Goal: Information Seeking & Learning: Check status

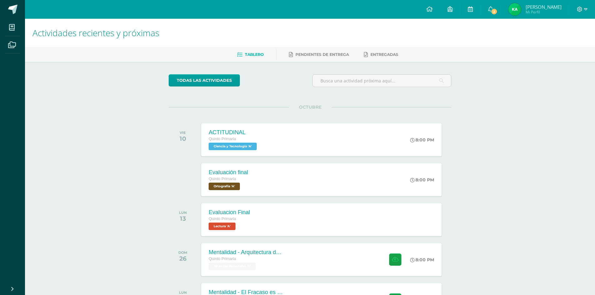
click at [522, 16] on span "Kellan Dominick Mi Perfil" at bounding box center [535, 9] width 56 height 12
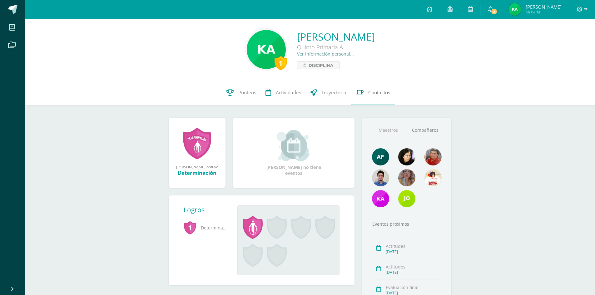
click at [367, 94] on link "Contactos" at bounding box center [373, 92] width 44 height 25
drag, startPoint x: 330, startPoint y: 90, endPoint x: 326, endPoint y: 85, distance: 6.6
click at [330, 90] on span "Trayectoria" at bounding box center [333, 92] width 25 height 7
click at [277, 94] on span "Actividades" at bounding box center [288, 92] width 25 height 7
click at [235, 90] on link "Punteos" at bounding box center [241, 92] width 39 height 25
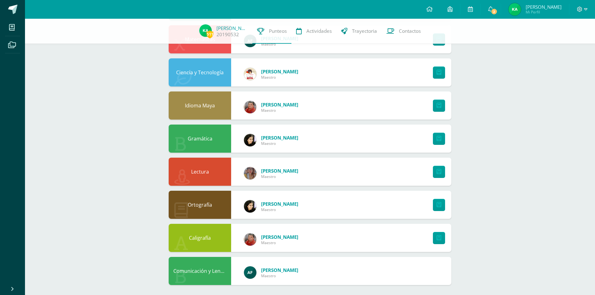
scroll to position [340, 0]
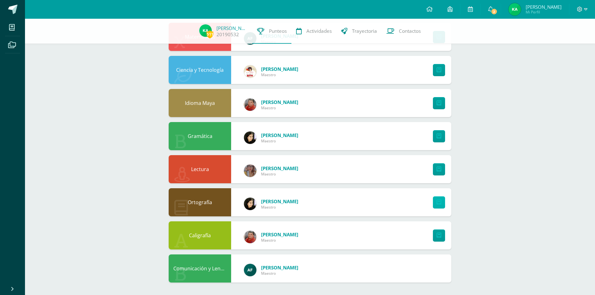
click at [441, 201] on link at bounding box center [439, 202] width 12 height 12
